Goal: Check status: Check status

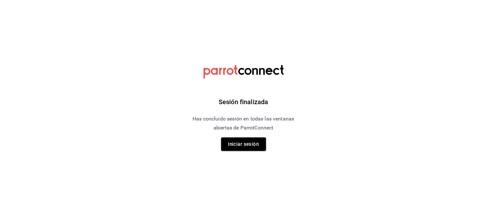
click at [246, 144] on button "Iniciar sesión" at bounding box center [243, 144] width 45 height 13
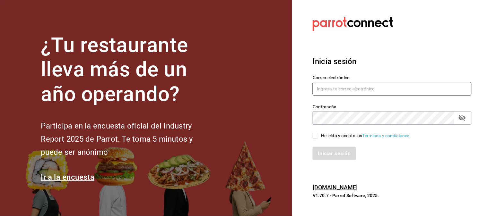
type input "[EMAIL_ADDRESS][DOMAIN_NAME]"
click at [316, 136] on input "He leído y acepto los Términos y condiciones." at bounding box center [315, 136] width 6 height 6
checkbox input "true"
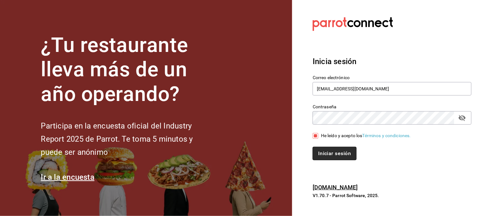
click at [326, 151] on button "Iniciar sesión" at bounding box center [334, 153] width 44 height 13
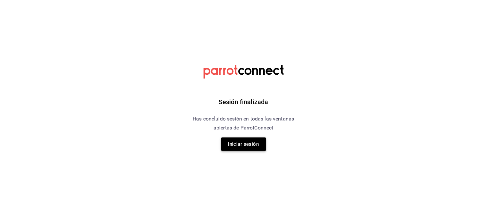
click at [249, 142] on button "Iniciar sesión" at bounding box center [243, 144] width 45 height 13
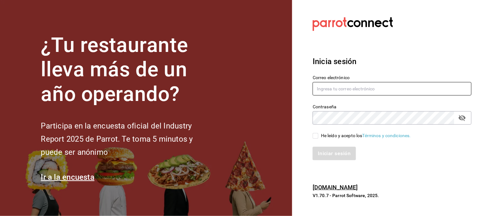
type input "moviedo@lemura.com.mx"
drag, startPoint x: 313, startPoint y: 135, endPoint x: 319, endPoint y: 144, distance: 10.9
click at [313, 135] on input "He leído y acepto los Términos y condiciones." at bounding box center [315, 136] width 6 height 6
checkbox input "true"
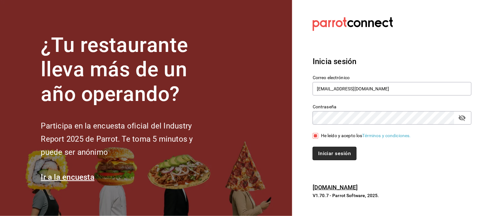
click at [326, 151] on button "Iniciar sesión" at bounding box center [334, 153] width 44 height 13
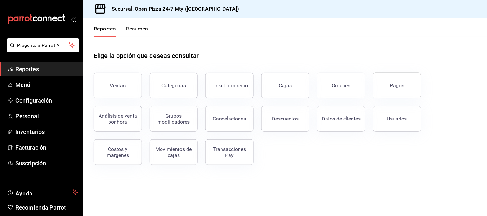
click at [390, 83] on div "Pagos" at bounding box center [397, 85] width 14 height 6
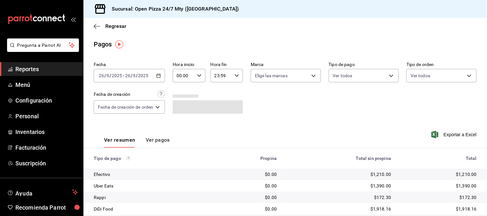
click at [160, 78] on \(Stroke\) "button" at bounding box center [159, 76] width 4 height 4
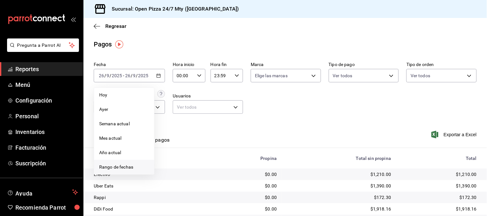
click at [123, 162] on li "Rango de fechas" at bounding box center [124, 167] width 60 height 14
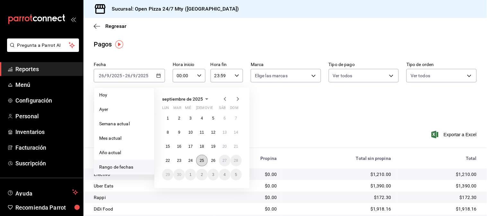
click at [204, 161] on abbr "25" at bounding box center [202, 160] width 4 height 4
click at [212, 161] on abbr "26" at bounding box center [213, 160] width 4 height 4
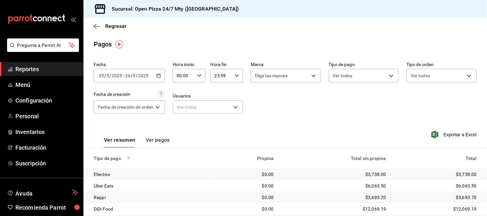
click at [196, 73] on div "00:00 Hora inicio" at bounding box center [189, 75] width 32 height 13
click at [178, 115] on button "11" at bounding box center [181, 119] width 13 height 13
type input "11:00"
click at [254, 112] on div at bounding box center [243, 108] width 487 height 216
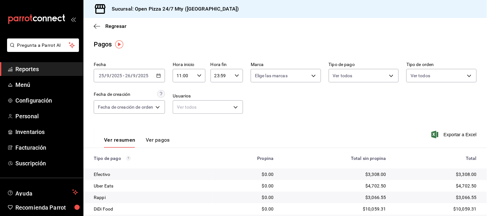
click at [254, 112] on div "00 01 02 03 04 05 06 07 08 09 10 11 12 13 14 15 16 17 18 19 20 21 22 23 00 01 0…" at bounding box center [243, 109] width 487 height 214
click at [222, 78] on input "23:59" at bounding box center [220, 75] width 21 height 13
click at [217, 102] on span "05" at bounding box center [219, 104] width 6 height 5
type input "05:59"
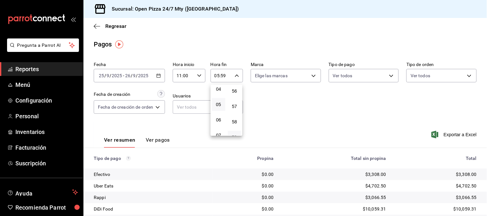
click at [308, 109] on div at bounding box center [243, 108] width 487 height 216
click at [308, 109] on div "00 01 02 03 04 05 06 07 08 09 10 11 12 13 14 15 16 17 18 19 20 21 22 23 00 01 0…" at bounding box center [243, 109] width 487 height 214
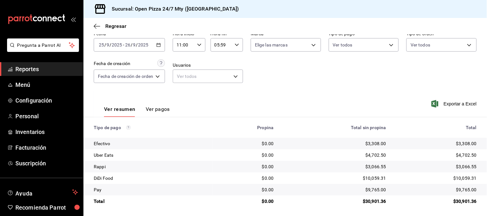
scroll to position [32, 0]
